Goal: Task Accomplishment & Management: Use online tool/utility

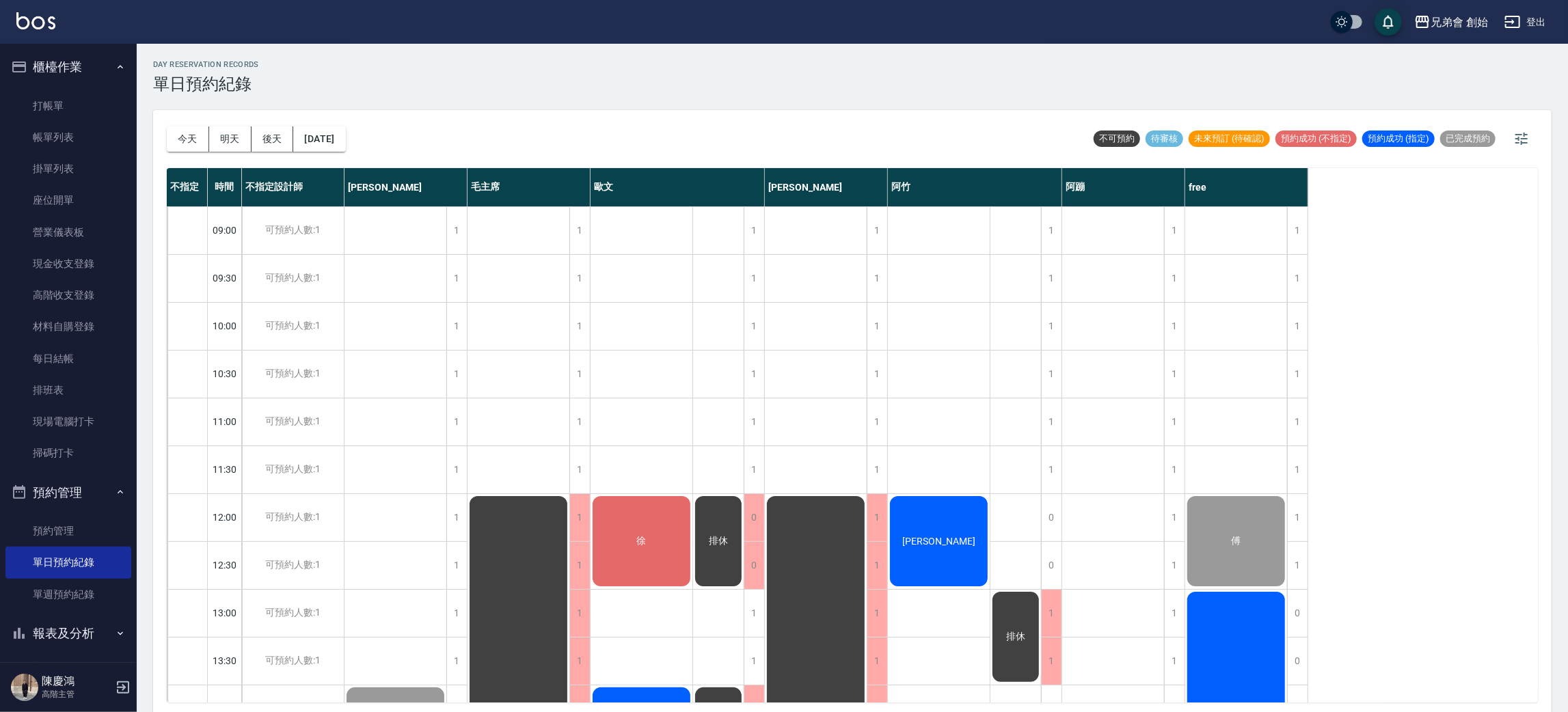
scroll to position [614, 0]
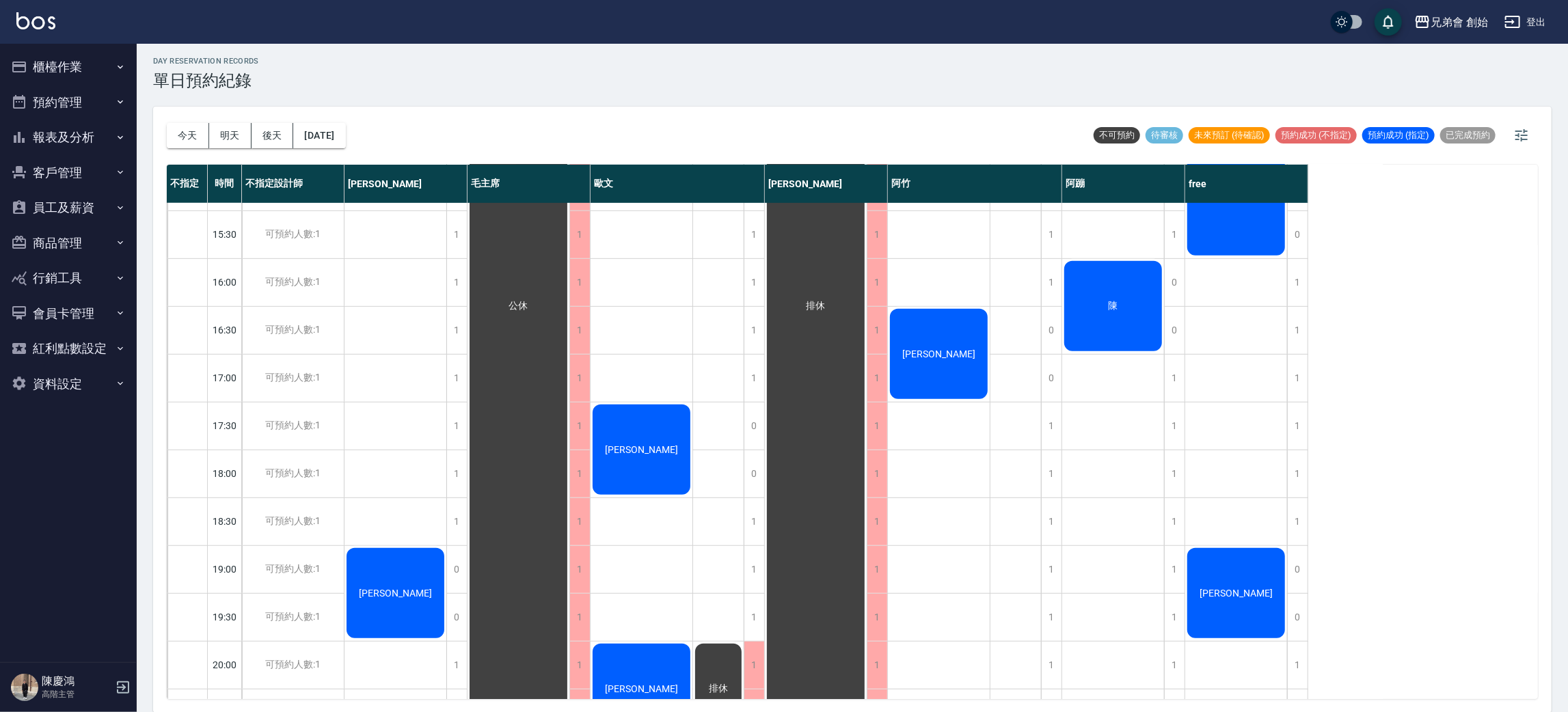
scroll to position [718, 0]
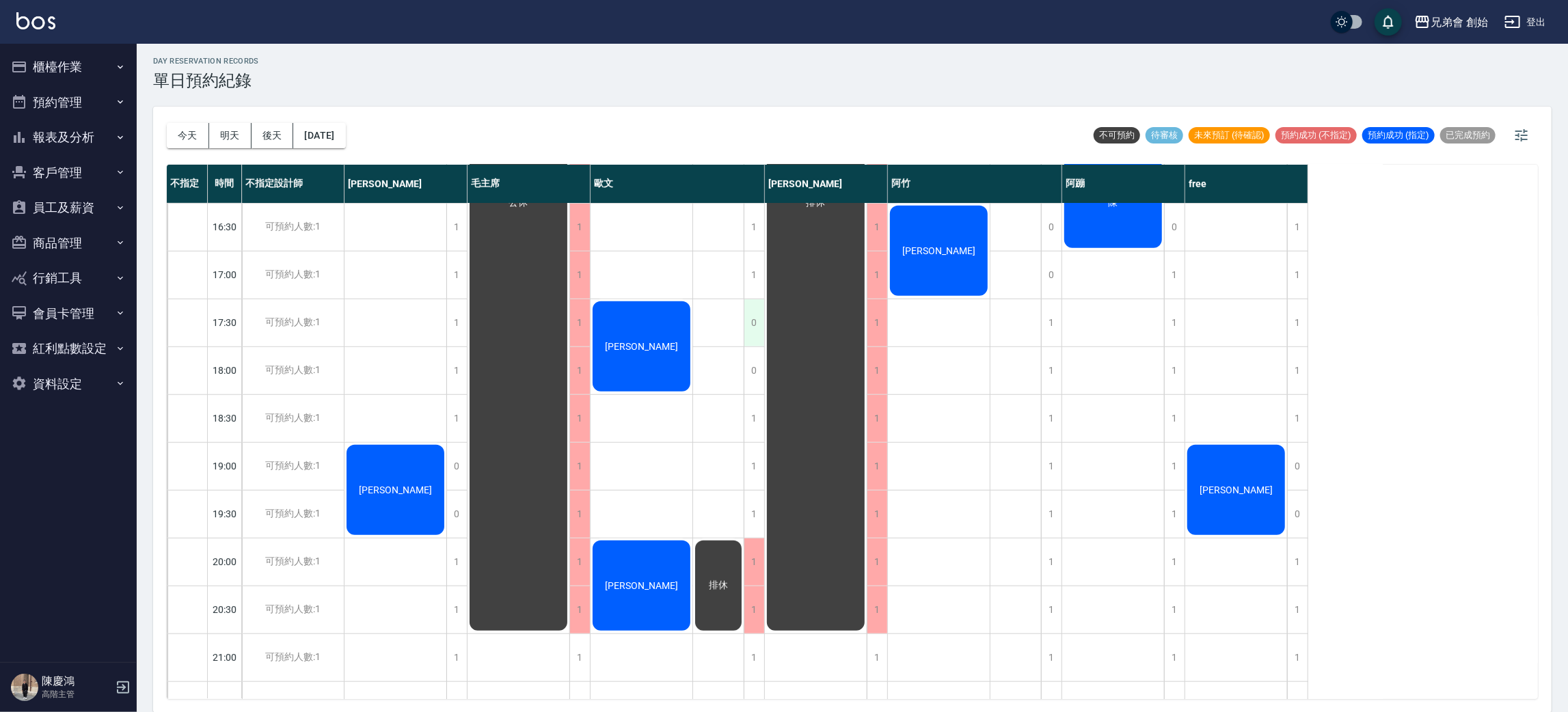
click at [760, 322] on div "0" at bounding box center [754, 322] width 20 height 47
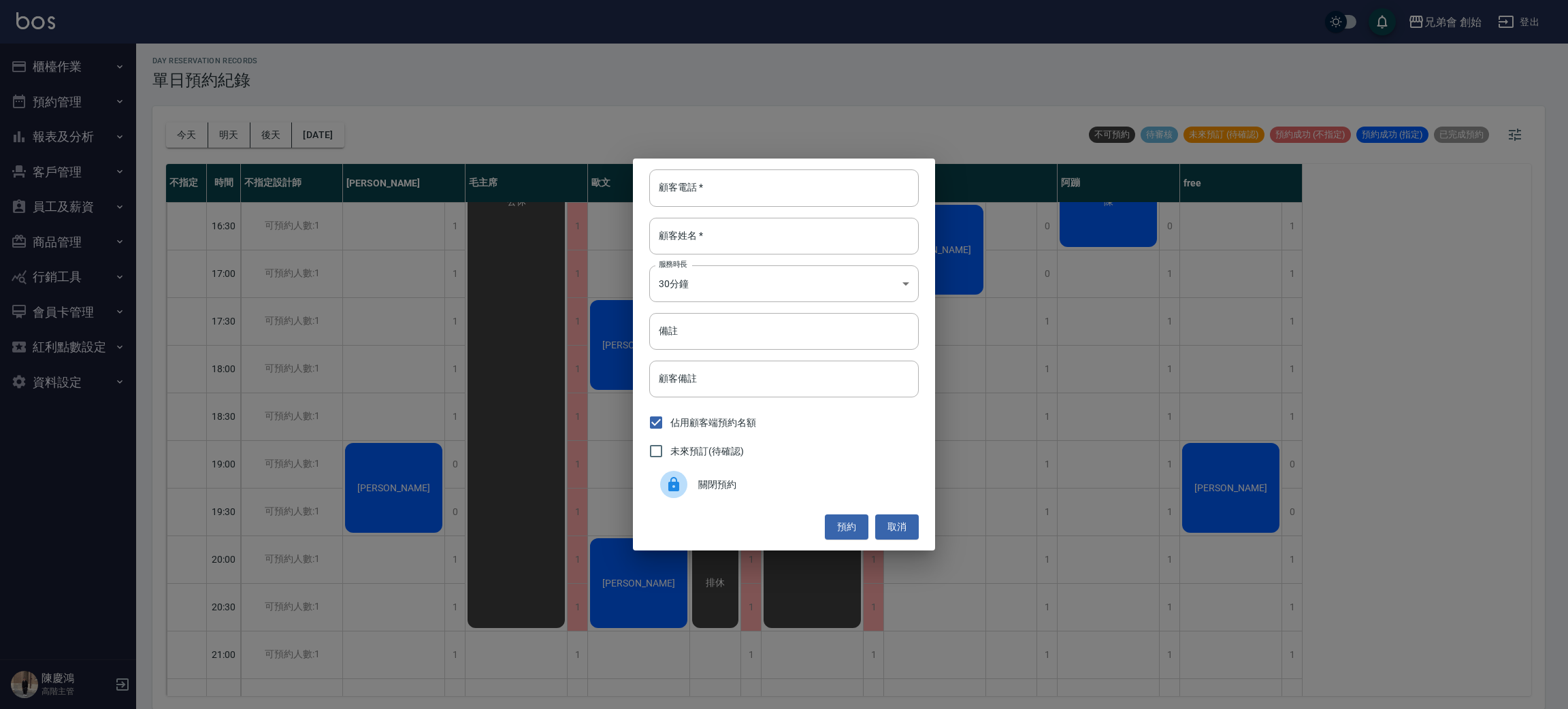
click at [733, 485] on span "關閉預約" at bounding box center [802, 485] width 210 height 15
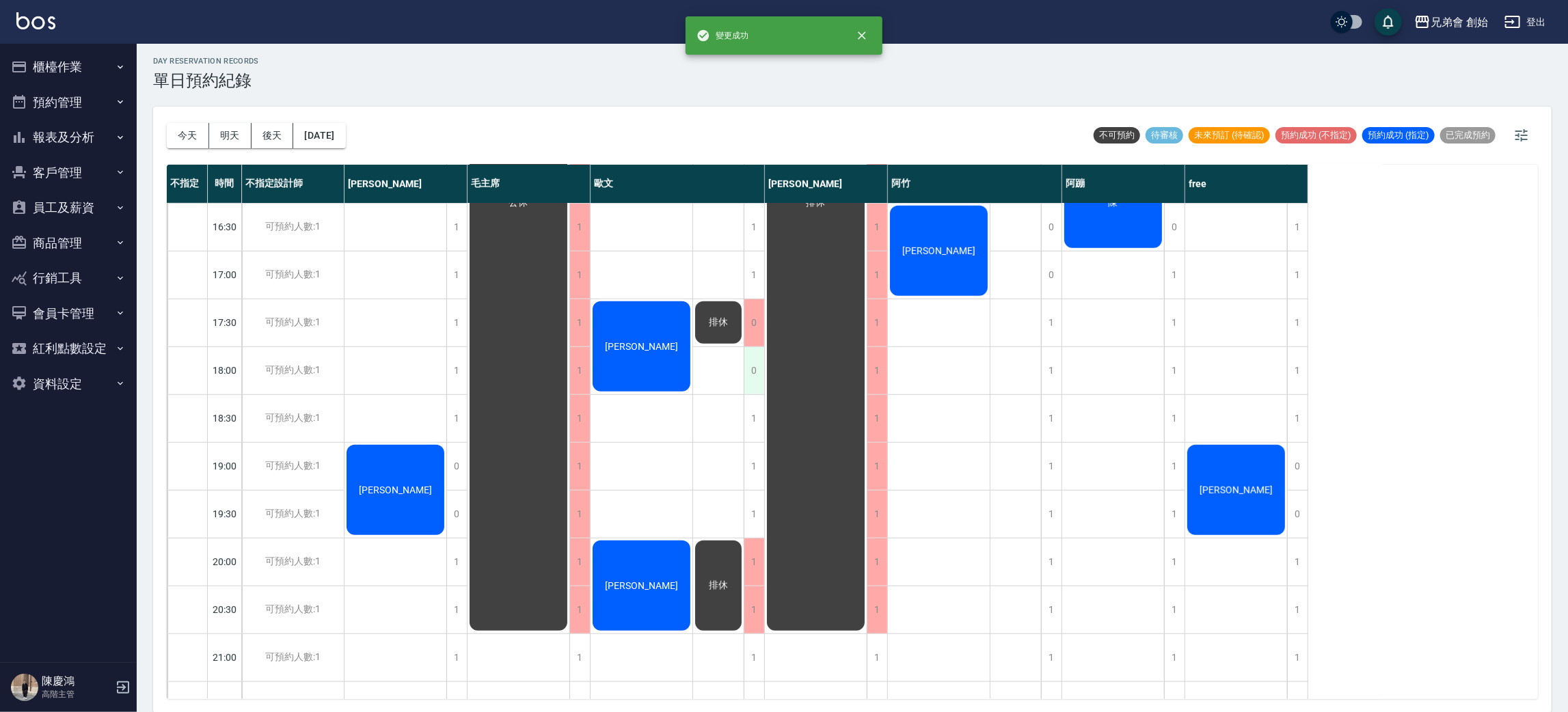
click at [748, 379] on div "0" at bounding box center [754, 370] width 20 height 47
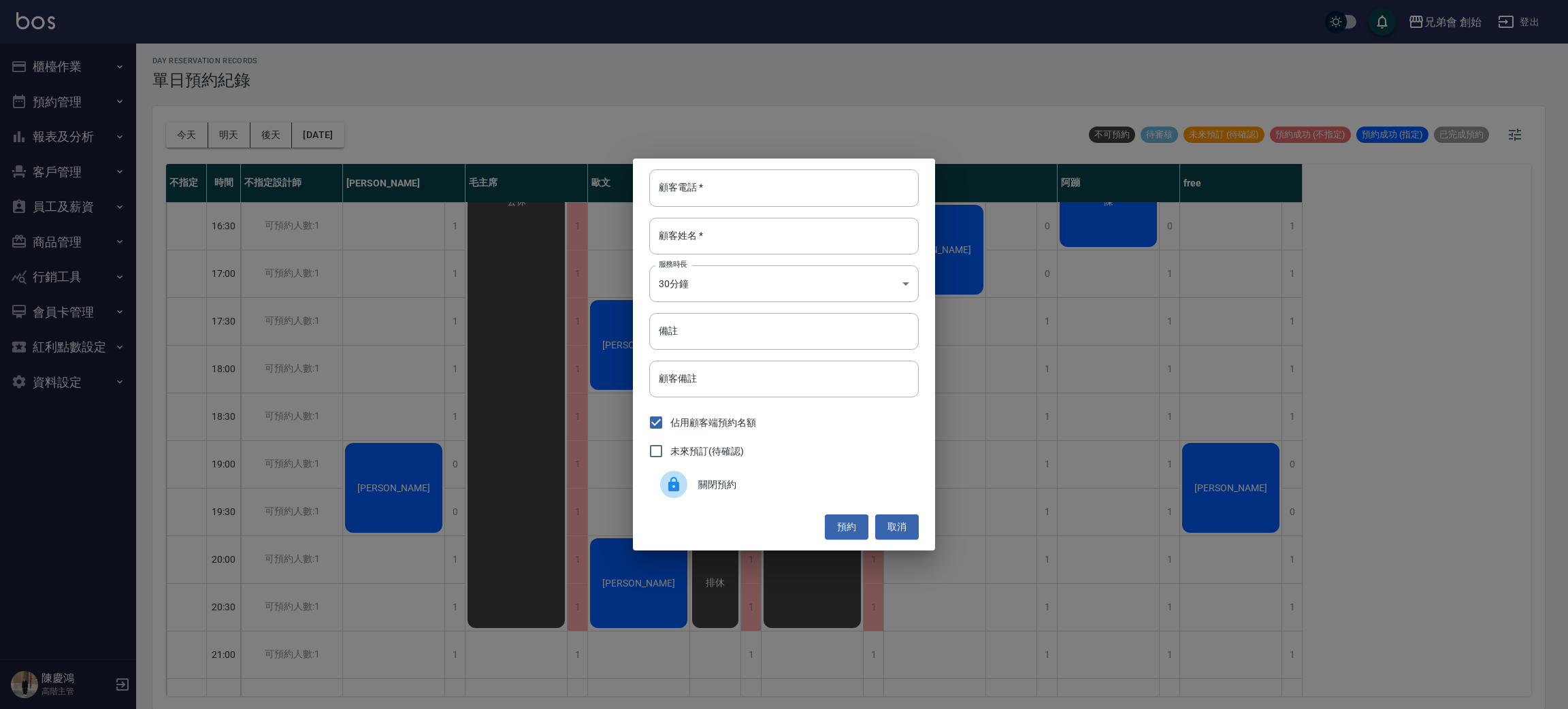
click at [719, 490] on span "關閉預約" at bounding box center [802, 485] width 210 height 15
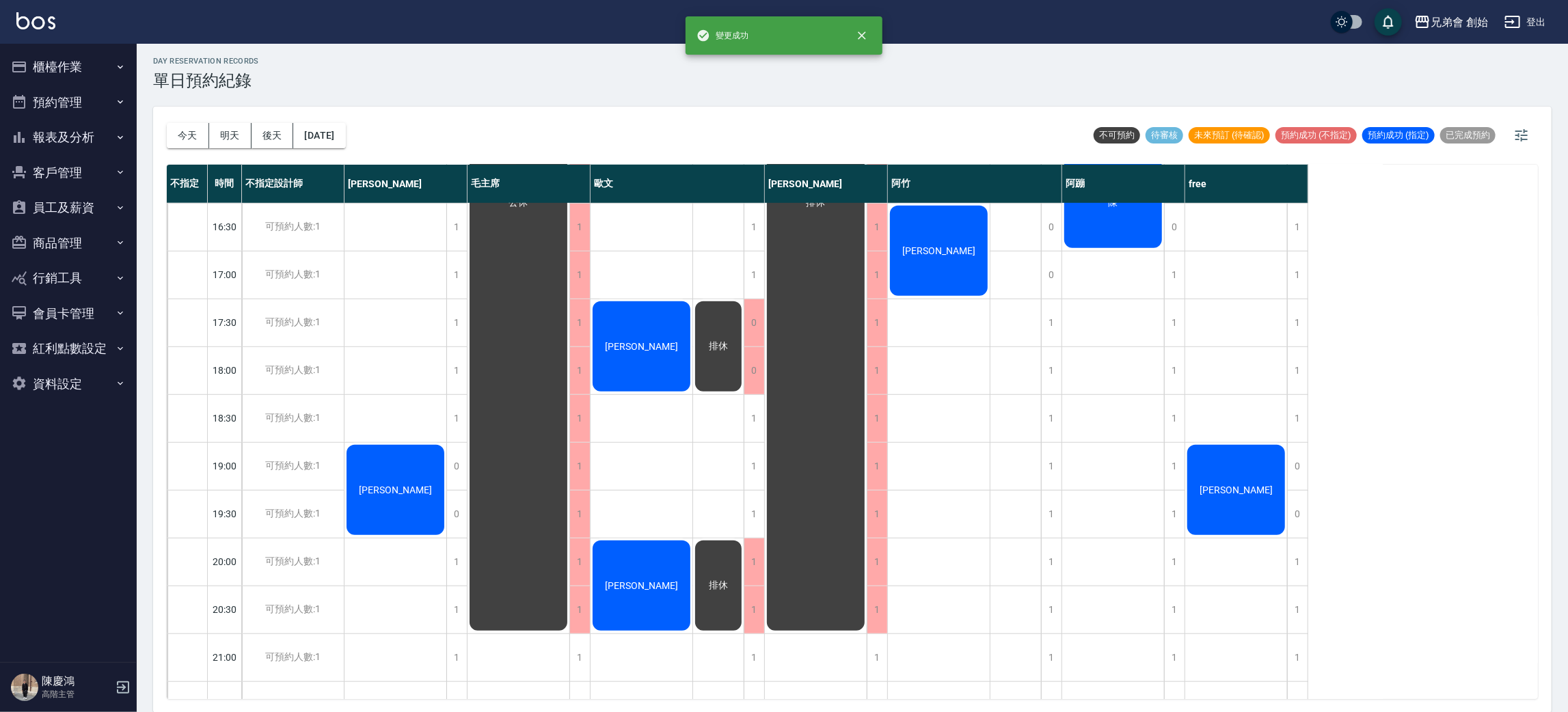
click at [447, 59] on div "排休" at bounding box center [395, 11] width 102 height 94
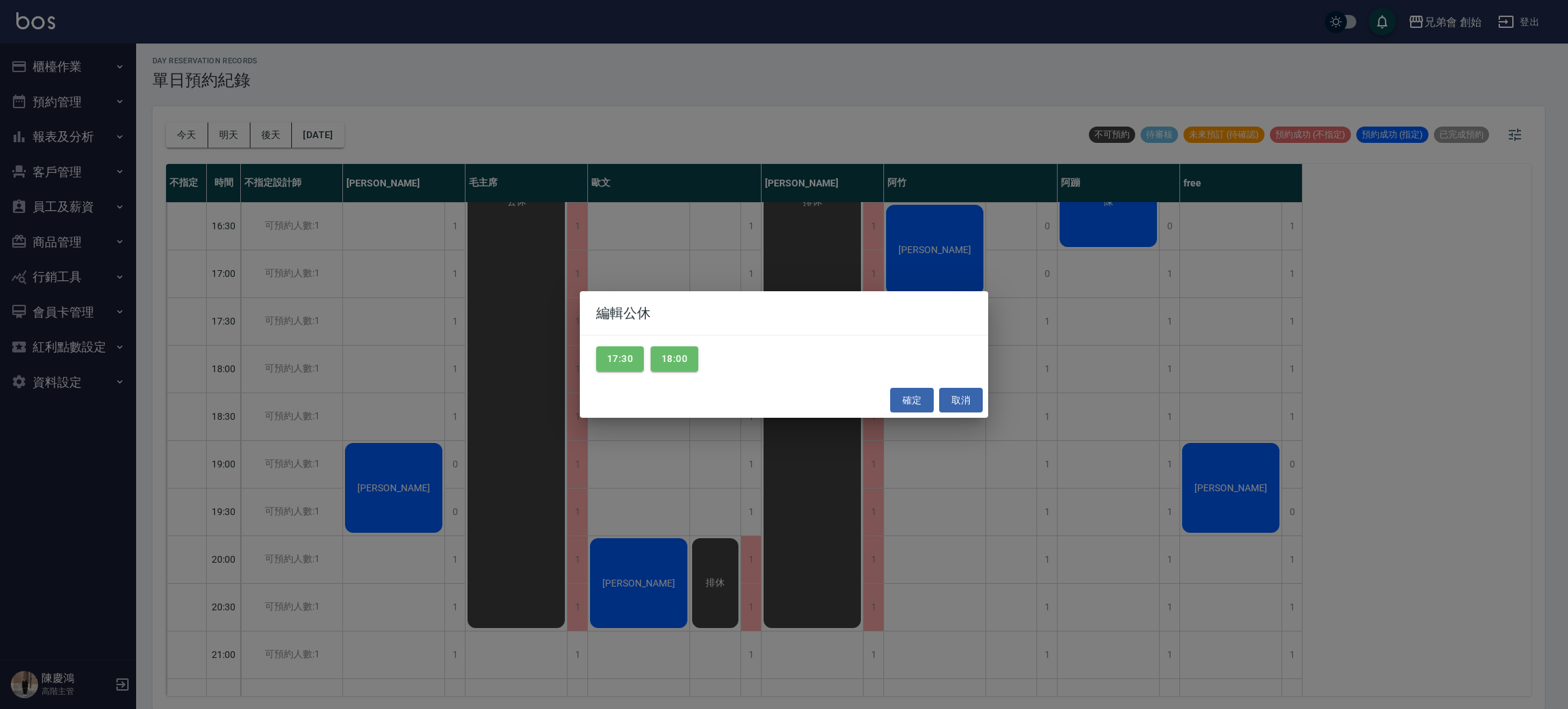
click at [375, 353] on div "編輯公休 17:30 18:00 確定 取消" at bounding box center [784, 354] width 1568 height 709
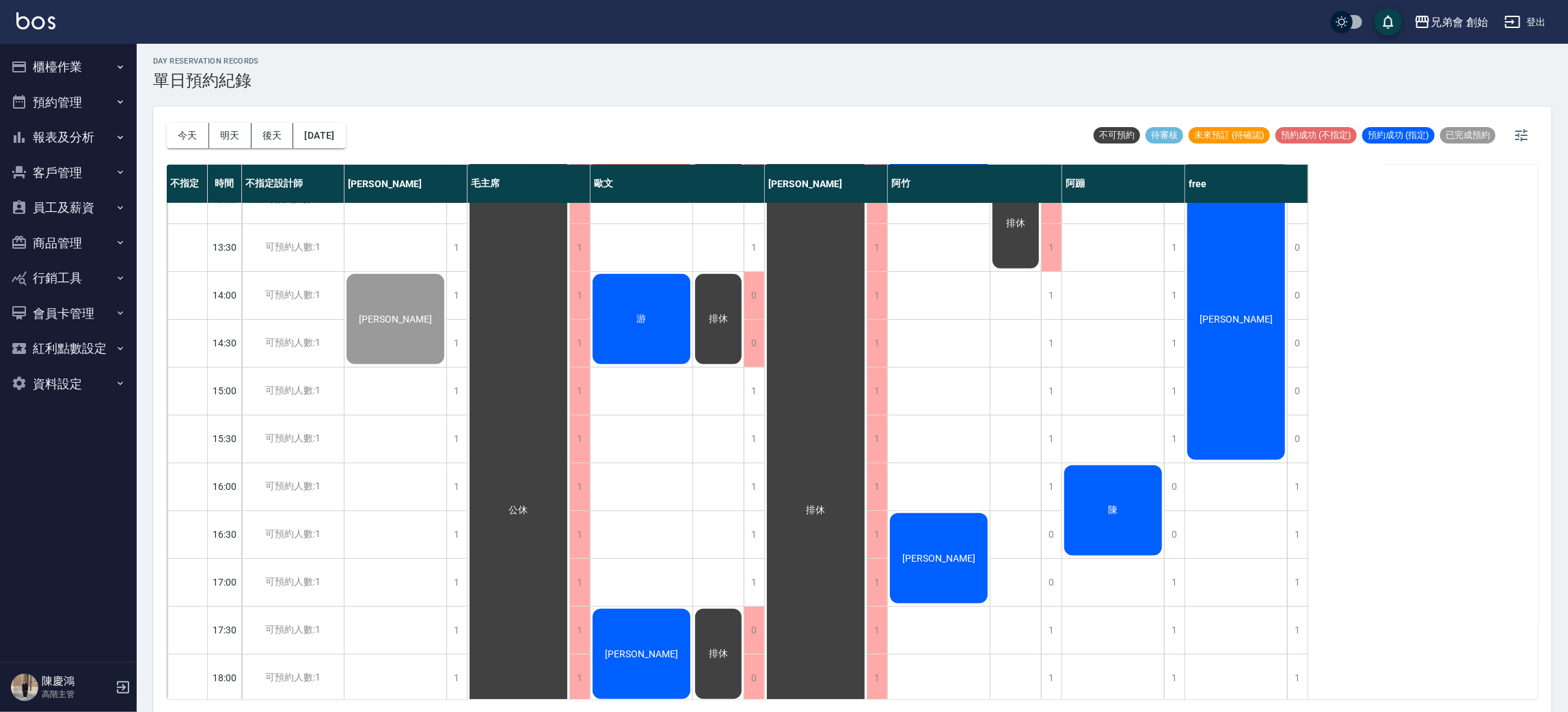
scroll to position [512, 0]
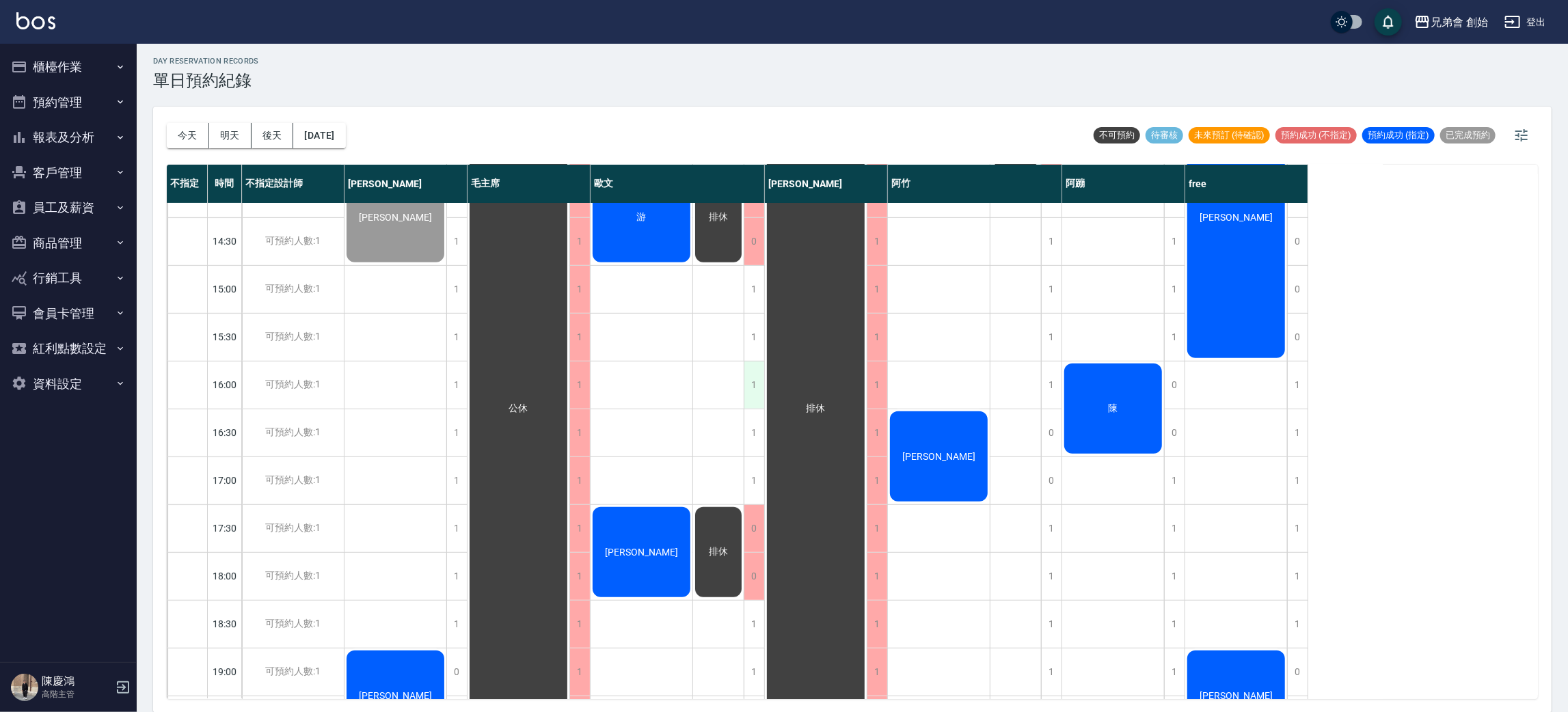
click at [752, 390] on div "1" at bounding box center [754, 385] width 20 height 47
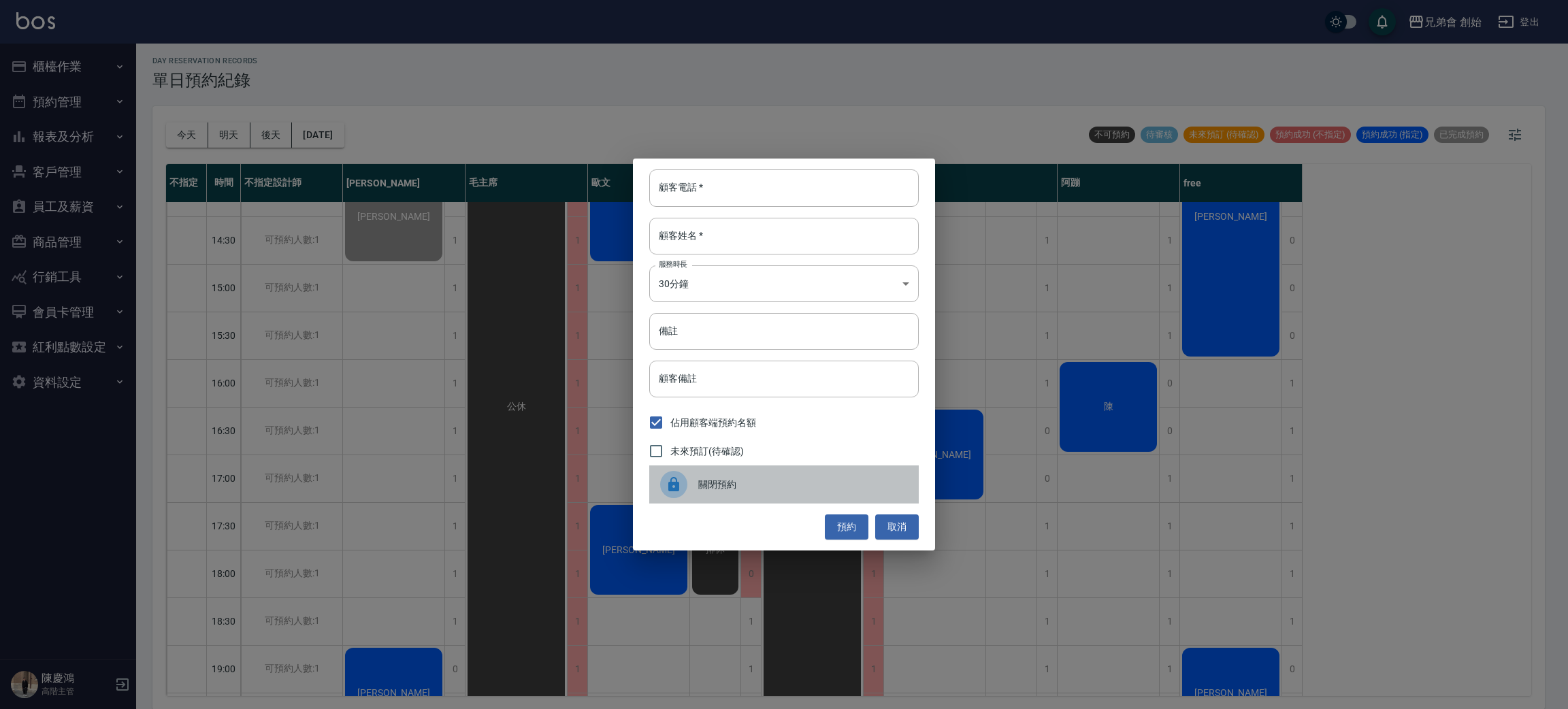
click at [730, 496] on div "關閉預約" at bounding box center [784, 485] width 270 height 39
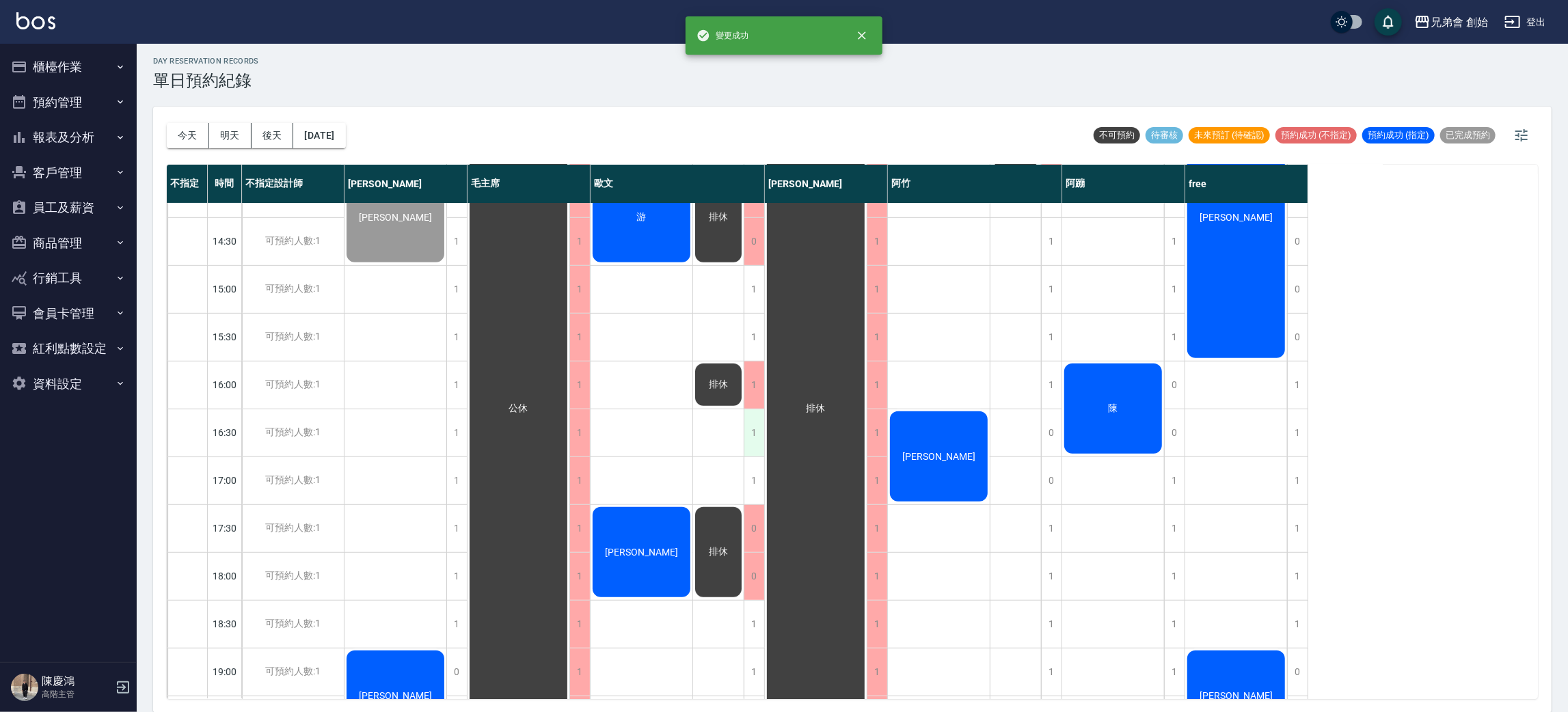
click at [760, 423] on div "1" at bounding box center [754, 433] width 20 height 47
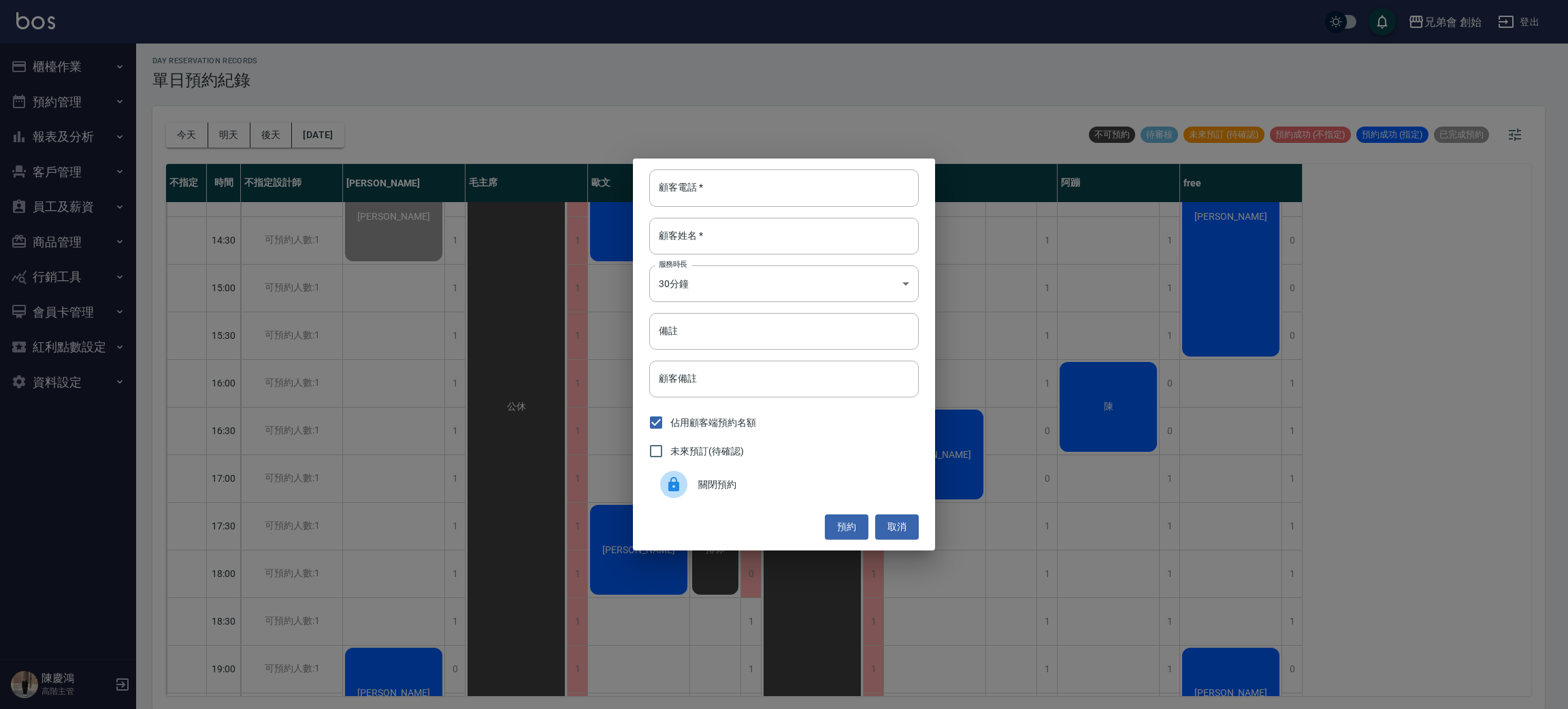
click at [726, 475] on div "關閉預約" at bounding box center [784, 485] width 270 height 39
